Goal: Find specific fact: Find specific fact

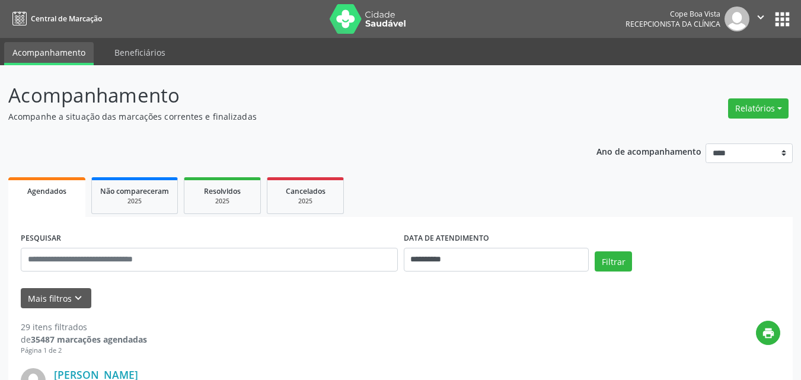
click at [774, 120] on div "Relatórios Agendamentos Procedimentos realizados" at bounding box center [758, 108] width 69 height 28
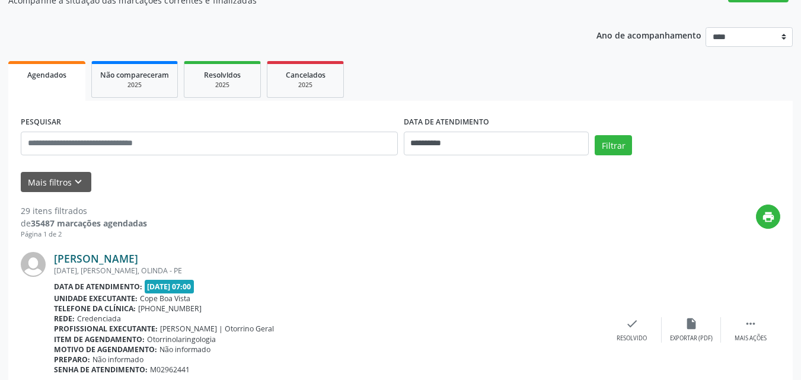
scroll to position [119, 0]
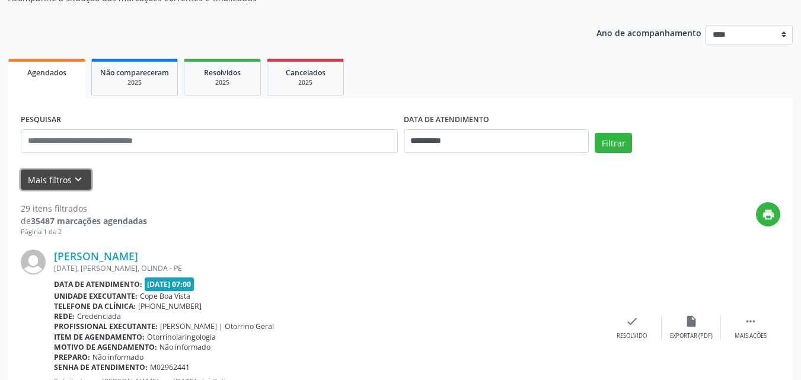
click at [78, 172] on button "Mais filtros keyboard_arrow_down" at bounding box center [56, 180] width 71 height 21
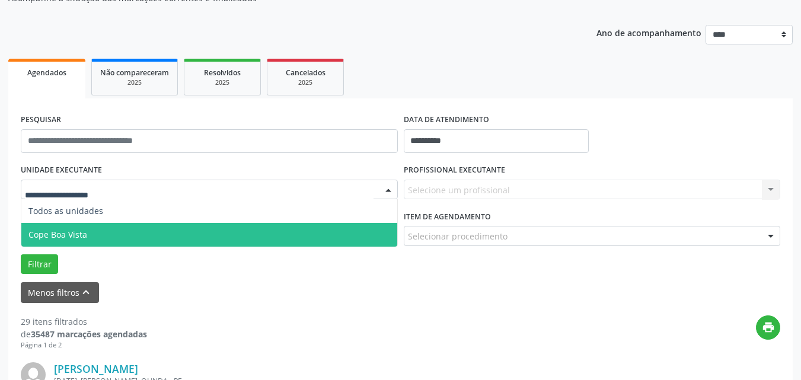
click at [103, 228] on span "Cope Boa Vista" at bounding box center [209, 235] width 376 height 24
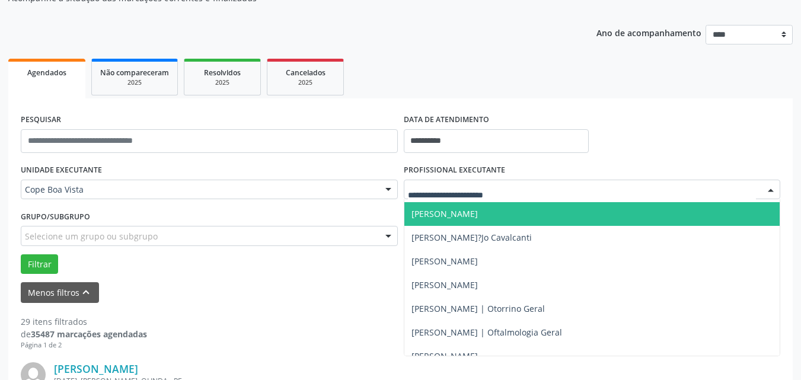
scroll to position [237, 0]
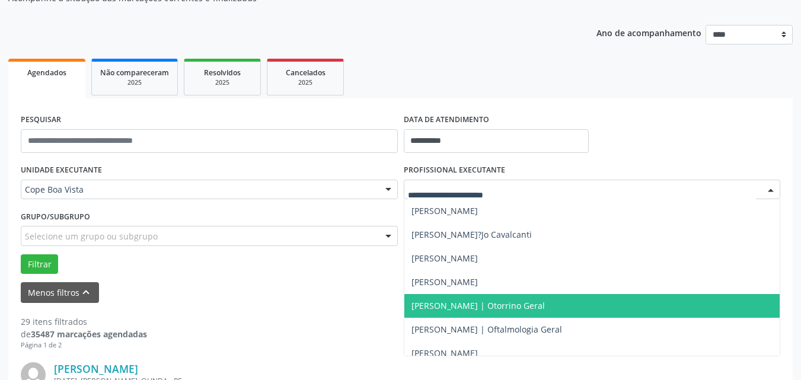
click at [467, 298] on span "[PERSON_NAME] | Otorrino Geral" at bounding box center [593, 306] width 376 height 24
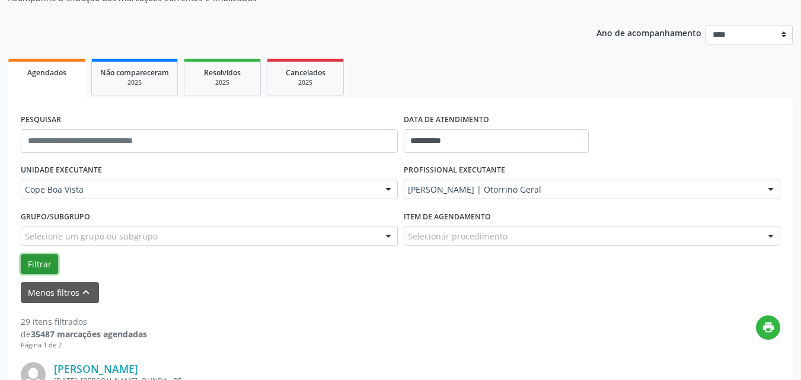
click at [34, 268] on button "Filtrar" at bounding box center [39, 264] width 37 height 20
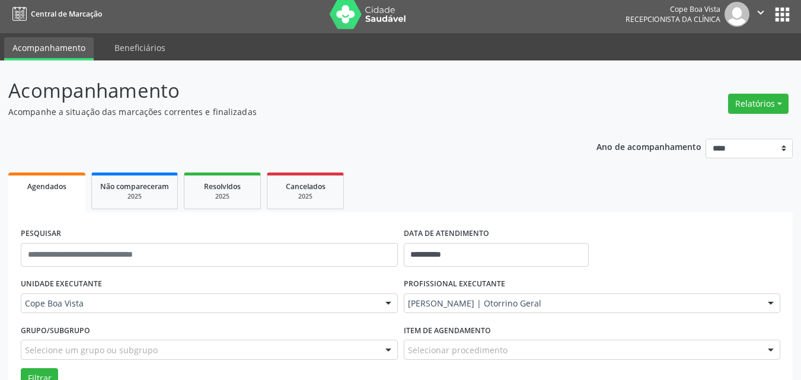
scroll to position [0, 0]
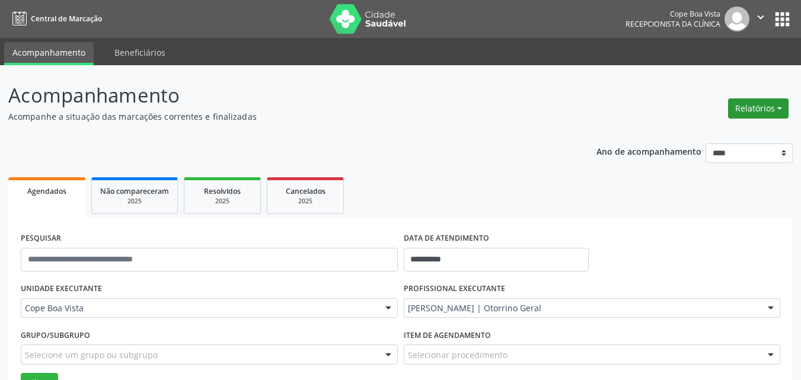
click at [738, 107] on button "Relatórios" at bounding box center [758, 108] width 61 height 20
click at [707, 134] on link "Agendamentos" at bounding box center [726, 134] width 128 height 17
select select "*"
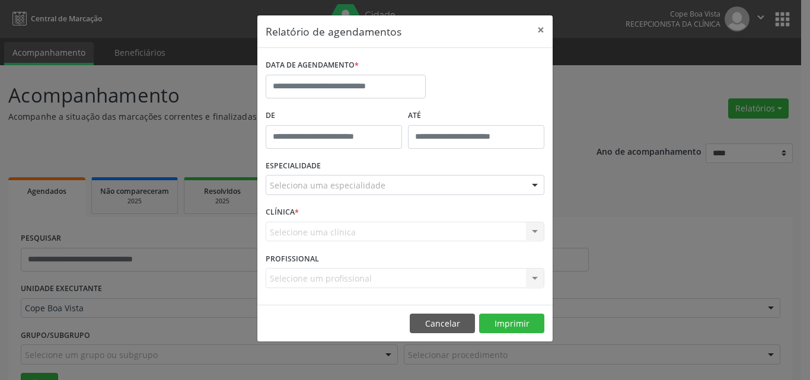
drag, startPoint x: 361, startPoint y: 71, endPoint x: 356, endPoint y: 77, distance: 7.1
click at [360, 72] on div "DATA DE AGENDAMENTO *" at bounding box center [346, 65] width 160 height 18
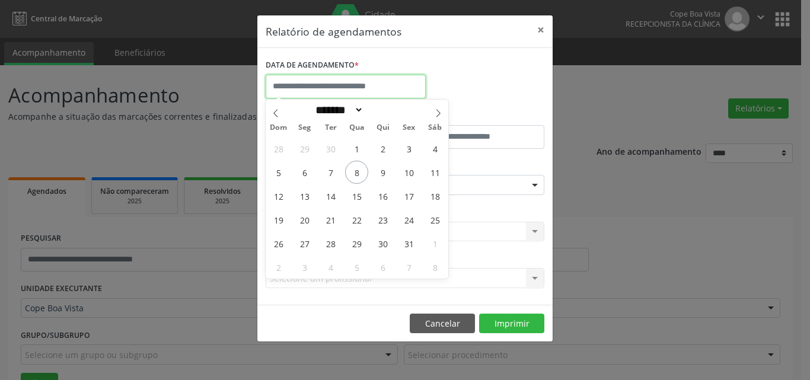
click at [352, 80] on input "text" at bounding box center [346, 87] width 160 height 24
click at [358, 168] on span "8" at bounding box center [356, 172] width 23 height 23
type input "**********"
click at [358, 168] on span "8" at bounding box center [356, 172] width 23 height 23
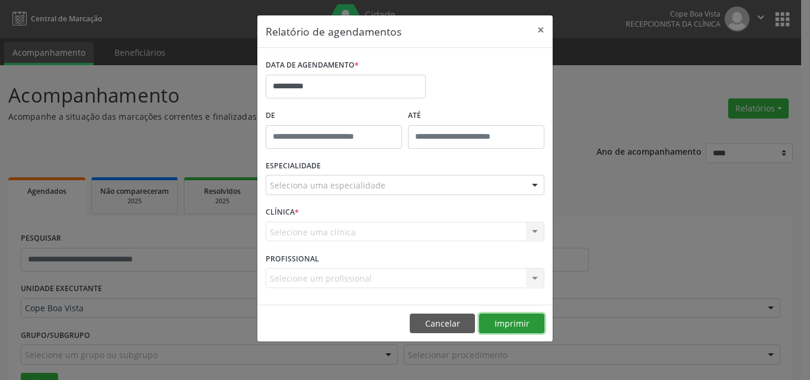
click at [502, 327] on button "Imprimir" at bounding box center [511, 324] width 65 height 20
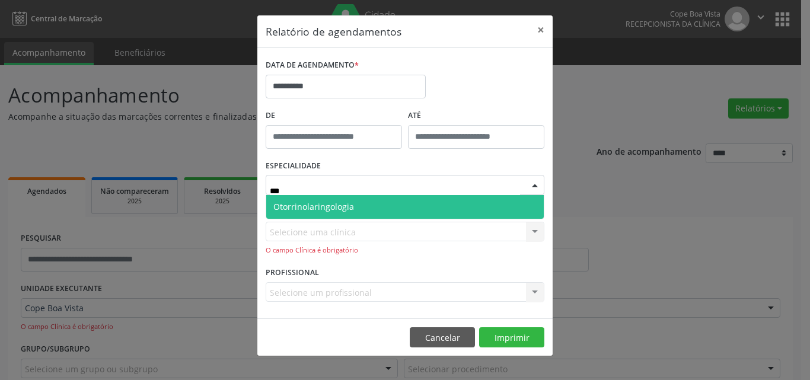
click at [331, 214] on span "Otorrinolaringologia" at bounding box center [405, 207] width 278 height 24
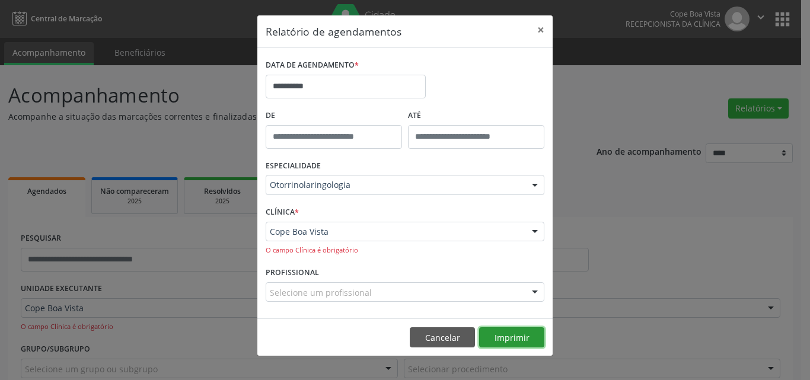
click at [494, 338] on button "Imprimir" at bounding box center [511, 337] width 65 height 20
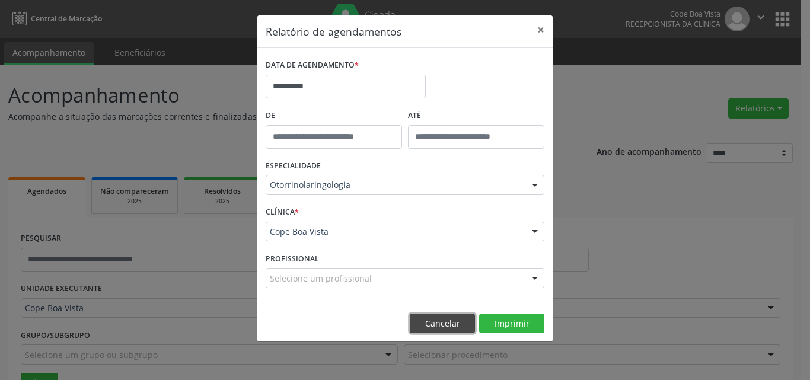
click at [428, 313] on footer "Cancelar Imprimir" at bounding box center [404, 323] width 295 height 37
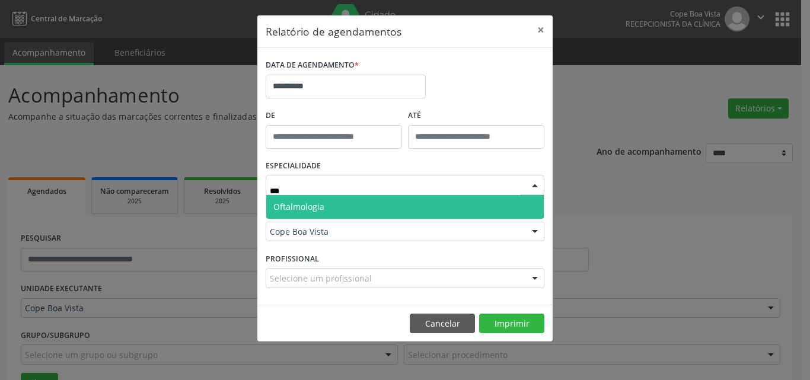
type input "****"
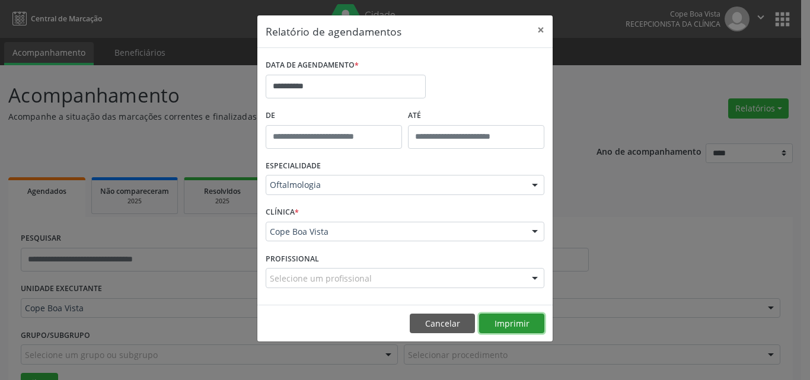
click at [493, 326] on button "Imprimir" at bounding box center [511, 324] width 65 height 20
click at [444, 332] on button "Cancelar" at bounding box center [442, 324] width 65 height 20
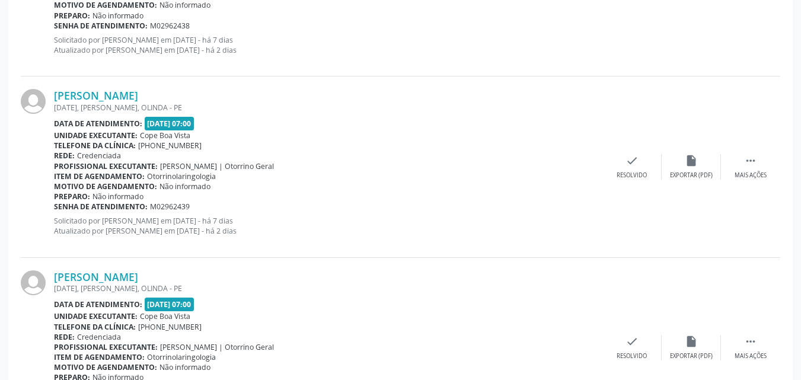
scroll to position [734, 0]
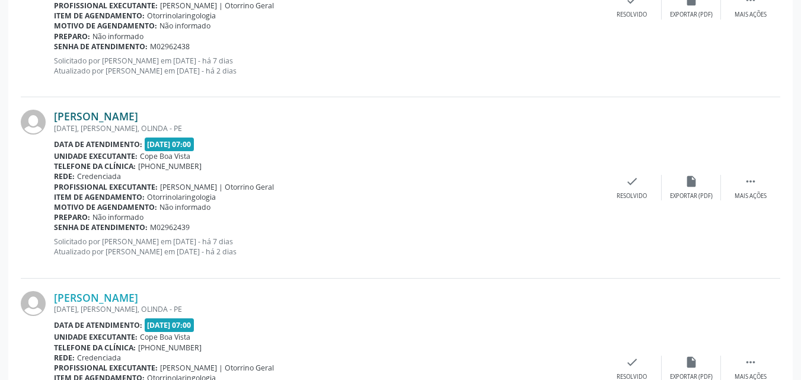
click at [129, 117] on link "[PERSON_NAME]" at bounding box center [96, 116] width 84 height 13
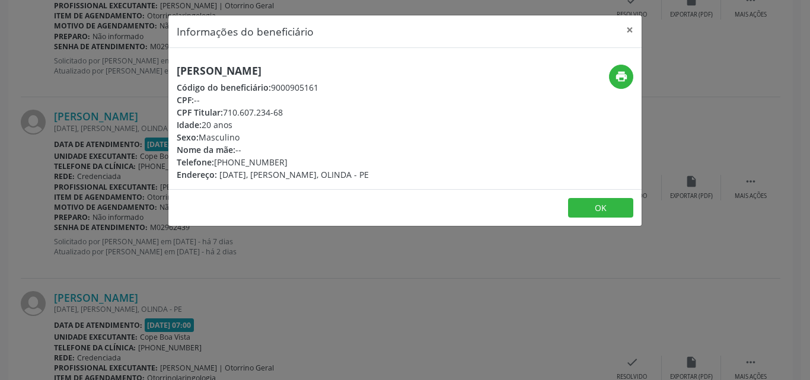
drag, startPoint x: 227, startPoint y: 112, endPoint x: 286, endPoint y: 109, distance: 59.4
click at [286, 110] on div "CPF Titular: 710.607.234-68" at bounding box center [273, 112] width 192 height 12
copy div "710.607.234-68"
click at [596, 206] on button "OK" at bounding box center [600, 208] width 65 height 20
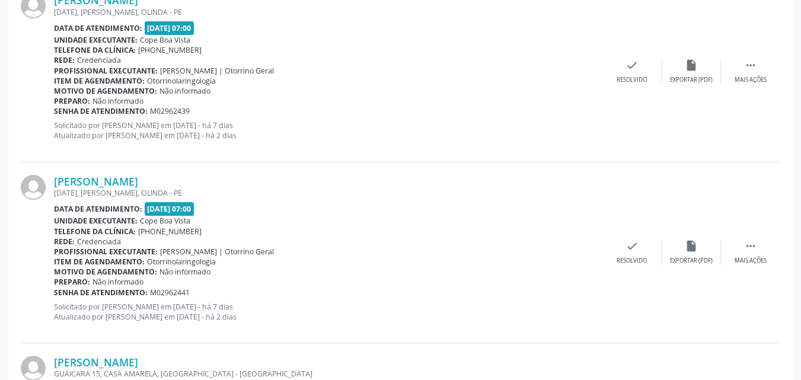
scroll to position [852, 0]
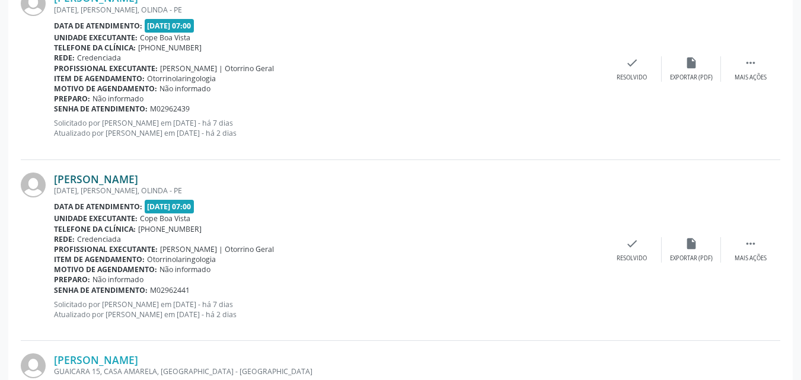
click at [116, 181] on link "[PERSON_NAME]" at bounding box center [96, 179] width 84 height 13
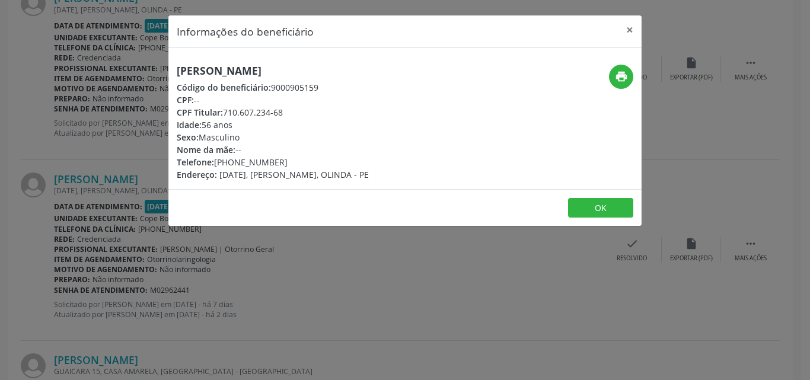
drag, startPoint x: 226, startPoint y: 115, endPoint x: 287, endPoint y: 112, distance: 61.2
click at [287, 112] on div "CPF Titular: 710.607.234-68" at bounding box center [273, 112] width 192 height 12
copy div "710.607.234-68"
click at [591, 199] on button "OK" at bounding box center [600, 208] width 65 height 20
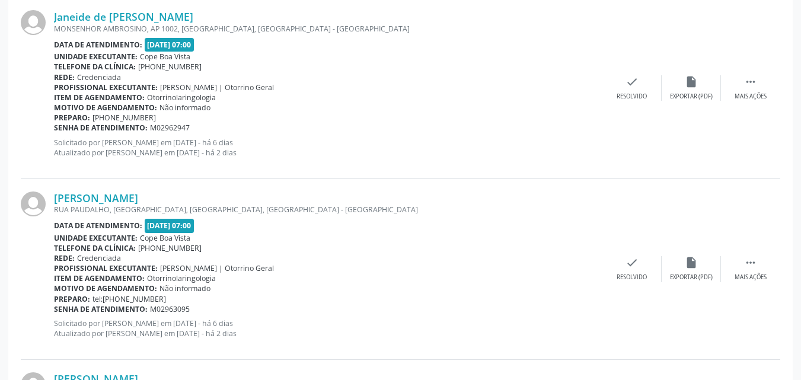
scroll to position [1386, 0]
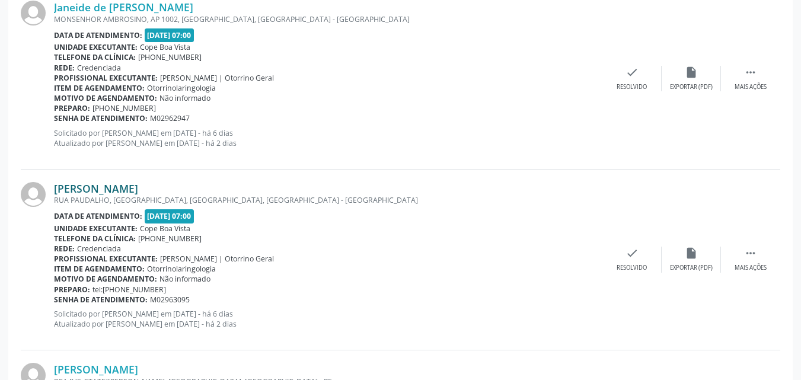
click at [110, 189] on link "[PERSON_NAME]" at bounding box center [96, 188] width 84 height 13
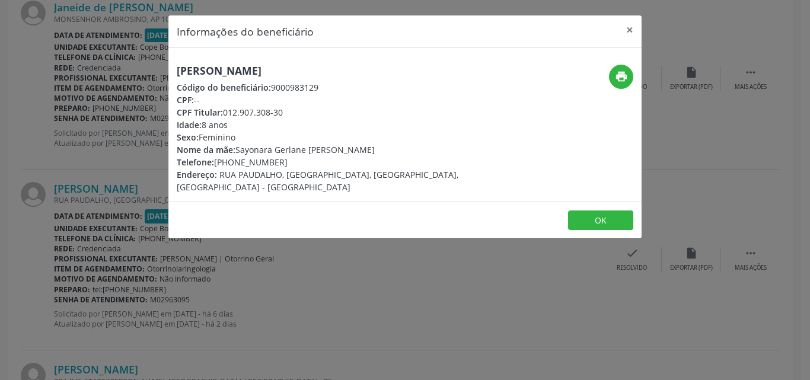
drag, startPoint x: 225, startPoint y: 113, endPoint x: 287, endPoint y: 112, distance: 61.1
click at [287, 112] on div "CPF Titular: 012.907.308-30" at bounding box center [326, 112] width 299 height 12
copy div "012.907.308-30"
click at [136, 196] on div "Informações do beneficiário × [PERSON_NAME] Código do beneficiário: 9000983129 …" at bounding box center [405, 190] width 810 height 380
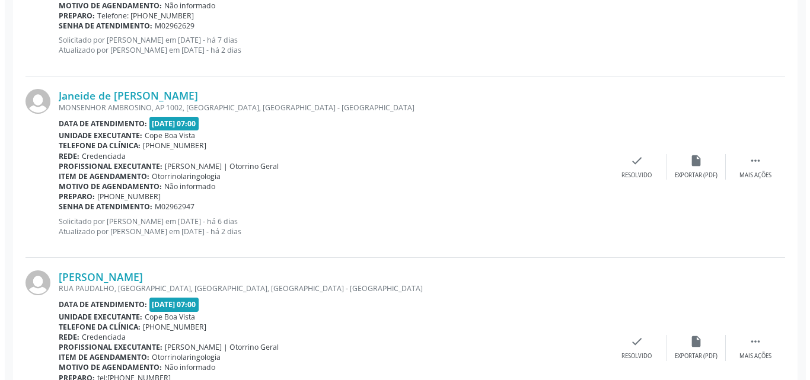
scroll to position [1268, 0]
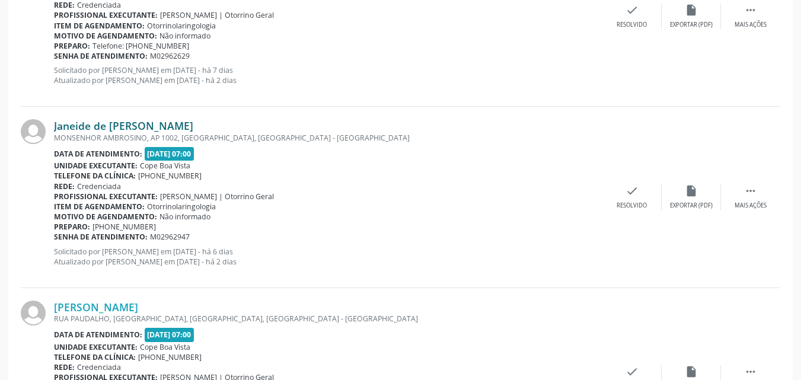
click at [144, 121] on link "Janeide de [PERSON_NAME]" at bounding box center [123, 125] width 139 height 13
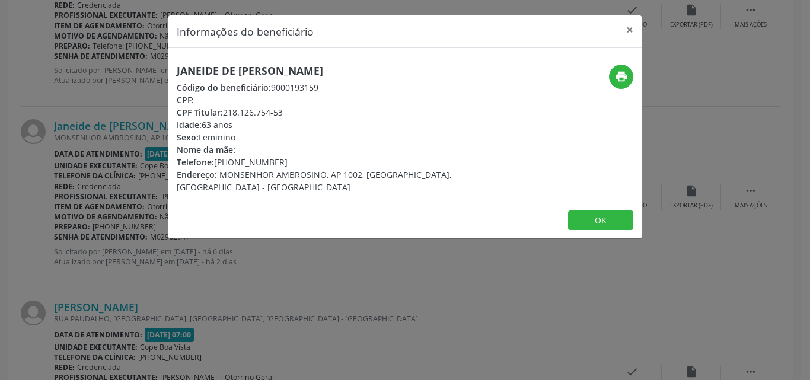
drag, startPoint x: 226, startPoint y: 113, endPoint x: 298, endPoint y: 110, distance: 71.8
click at [298, 110] on div "CPF Titular: 218.126.754-53" at bounding box center [326, 112] width 299 height 12
copy div "218.126.754-53"
